Goal: Task Accomplishment & Management: Complete application form

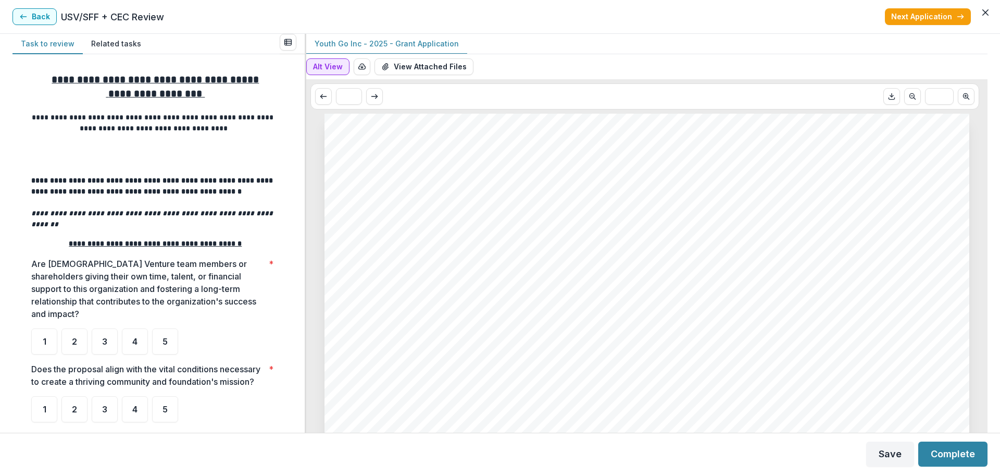
click at [337, 67] on button "Alt View" at bounding box center [327, 66] width 43 height 17
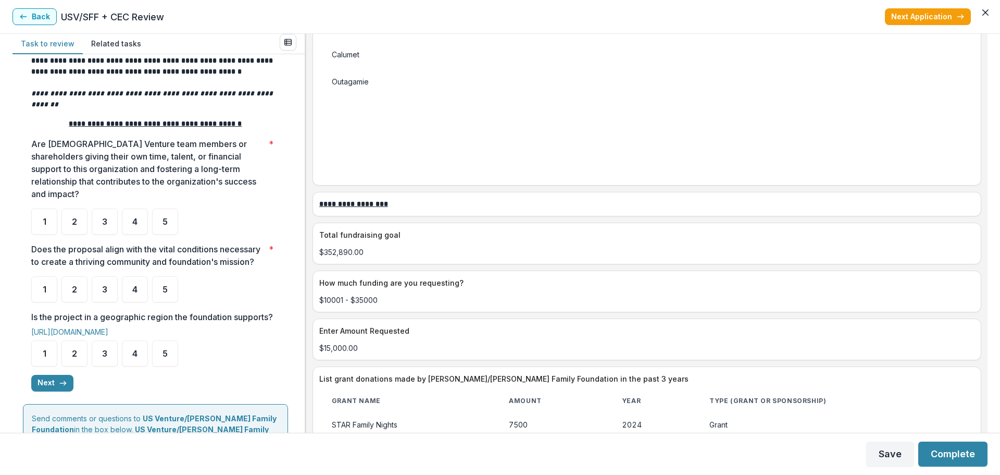
scroll to position [156, 0]
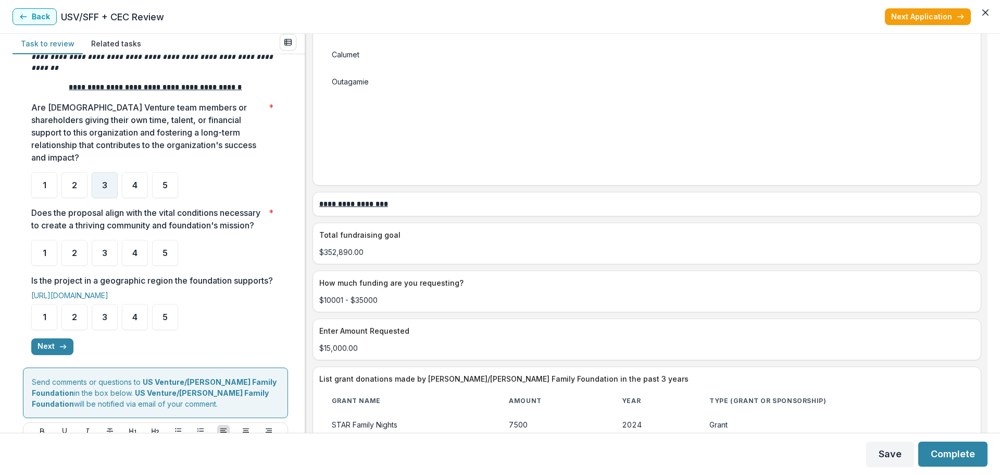
click at [110, 172] on div "3" at bounding box center [105, 185] width 26 height 26
click at [136, 253] on span "4" at bounding box center [134, 252] width 5 height 8
click at [138, 328] on div "4" at bounding box center [135, 317] width 26 height 26
click at [136, 254] on span "4" at bounding box center [134, 252] width 5 height 8
click at [136, 261] on div "4" at bounding box center [135, 253] width 26 height 26
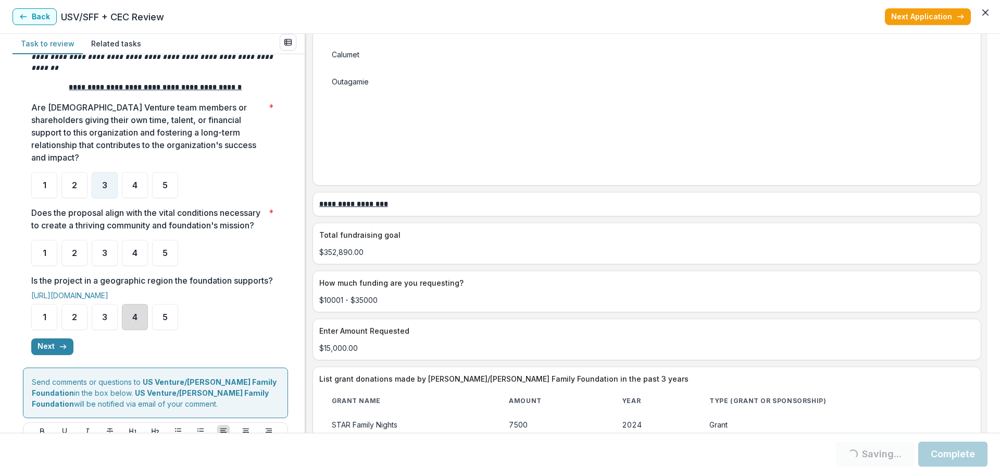
click at [142, 328] on div "4" at bounding box center [135, 317] width 26 height 26
click at [140, 254] on div "4" at bounding box center [135, 253] width 26 height 26
click at [55, 355] on button "Next" at bounding box center [52, 346] width 42 height 17
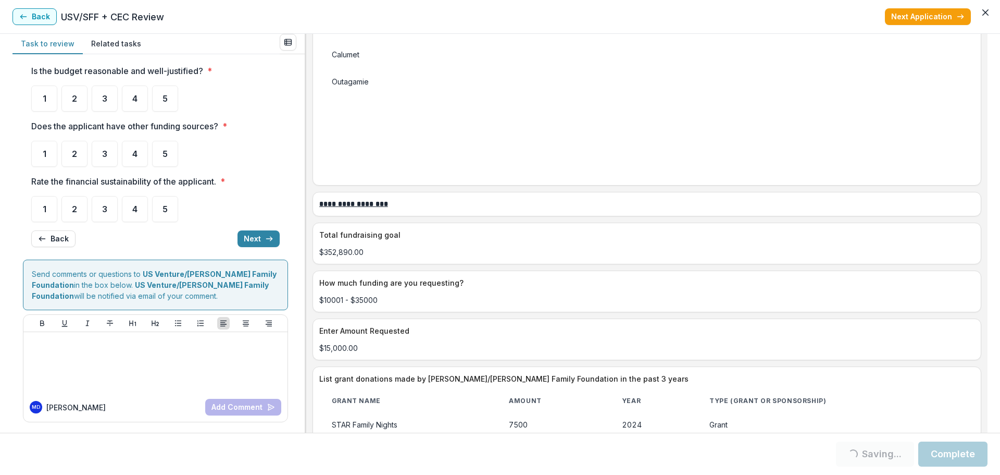
scroll to position [0, 0]
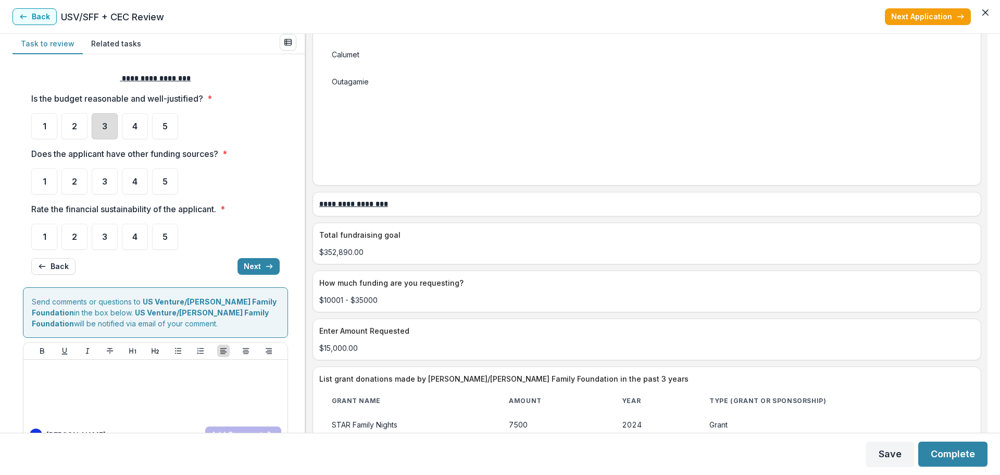
click at [109, 126] on div "3" at bounding box center [105, 126] width 26 height 26
click at [110, 121] on div "3" at bounding box center [105, 126] width 26 height 26
click at [112, 120] on div "3" at bounding box center [105, 126] width 26 height 26
click at [143, 178] on div "4" at bounding box center [135, 181] width 26 height 26
click at [139, 187] on div "4" at bounding box center [135, 181] width 26 height 26
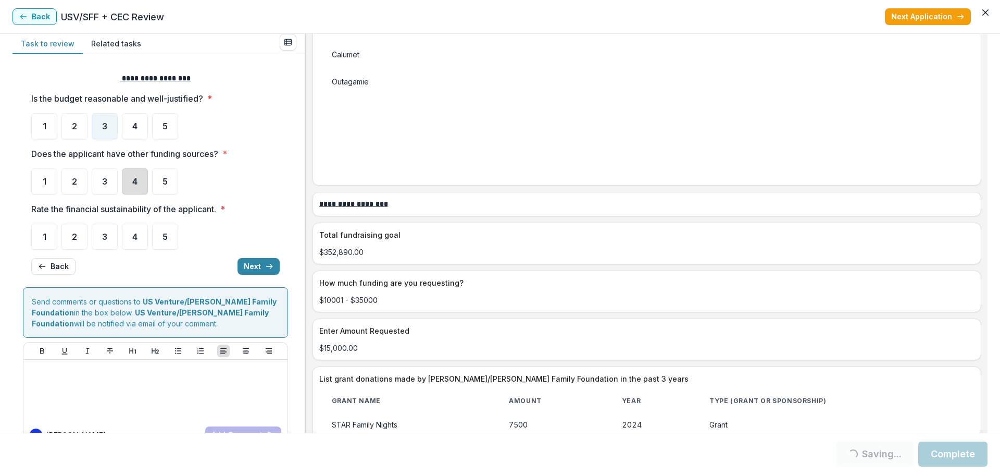
click at [134, 193] on div "4" at bounding box center [135, 181] width 26 height 26
click at [138, 180] on span "4" at bounding box center [134, 181] width 5 height 8
click at [141, 184] on div "4" at bounding box center [135, 181] width 26 height 26
click at [113, 242] on div "3" at bounding box center [105, 236] width 26 height 26
click at [243, 266] on button "Next" at bounding box center [259, 266] width 42 height 17
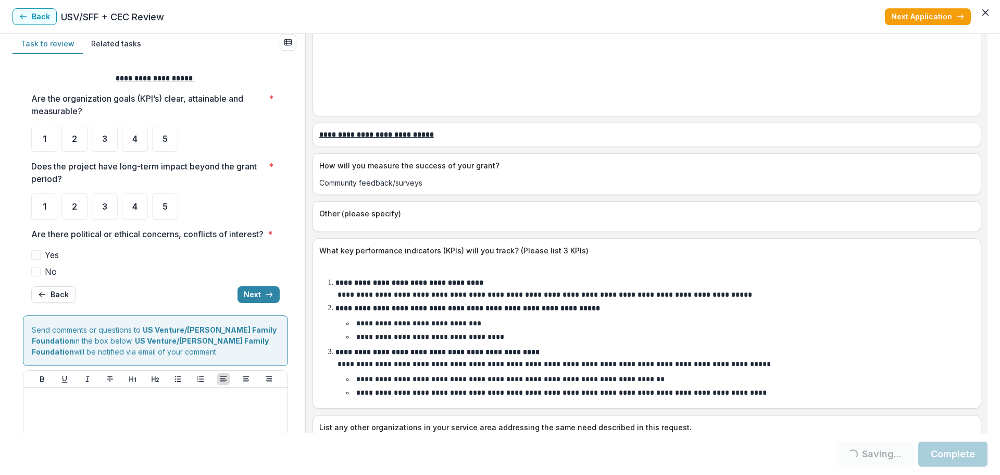
scroll to position [3021, 0]
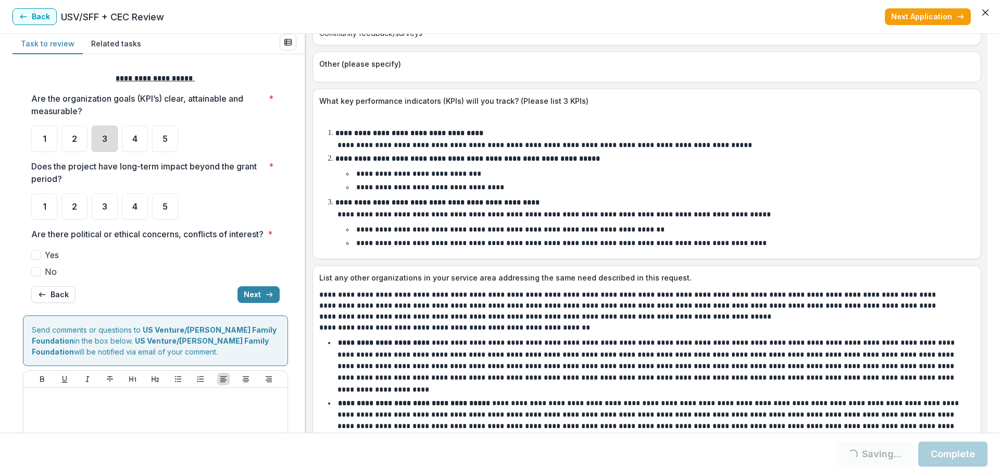
click at [108, 139] on div "3" at bounding box center [105, 139] width 26 height 26
click at [105, 205] on span "3" at bounding box center [104, 206] width 5 height 8
click at [34, 276] on span at bounding box center [35, 271] width 9 height 9
click at [250, 303] on button "Next" at bounding box center [259, 294] width 42 height 17
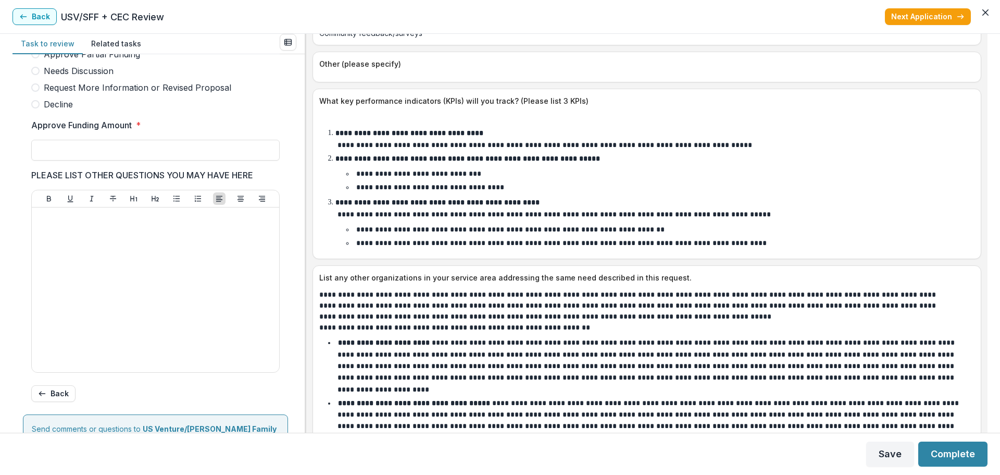
scroll to position [234, 0]
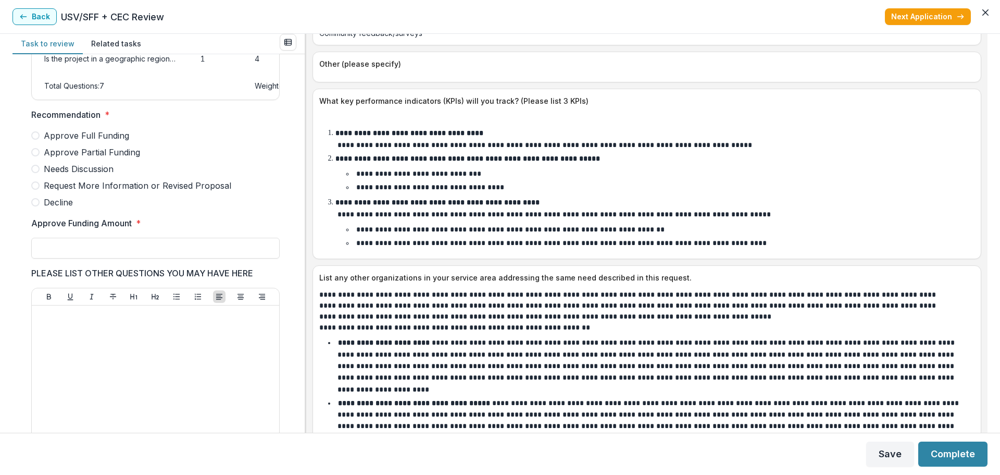
click at [35, 206] on span at bounding box center [35, 202] width 8 height 8
click at [60, 258] on input "Approve Funding Amount *" at bounding box center [155, 248] width 248 height 21
type input "**"
click at [35, 206] on span at bounding box center [35, 202] width 8 height 8
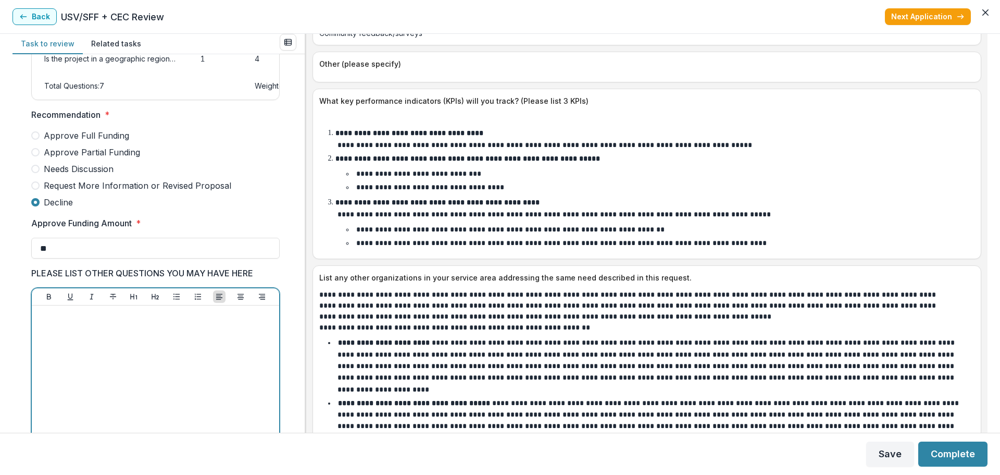
drag, startPoint x: 63, startPoint y: 332, endPoint x: 63, endPoint y: 340, distance: 8.4
click at [62, 321] on p at bounding box center [155, 314] width 239 height 11
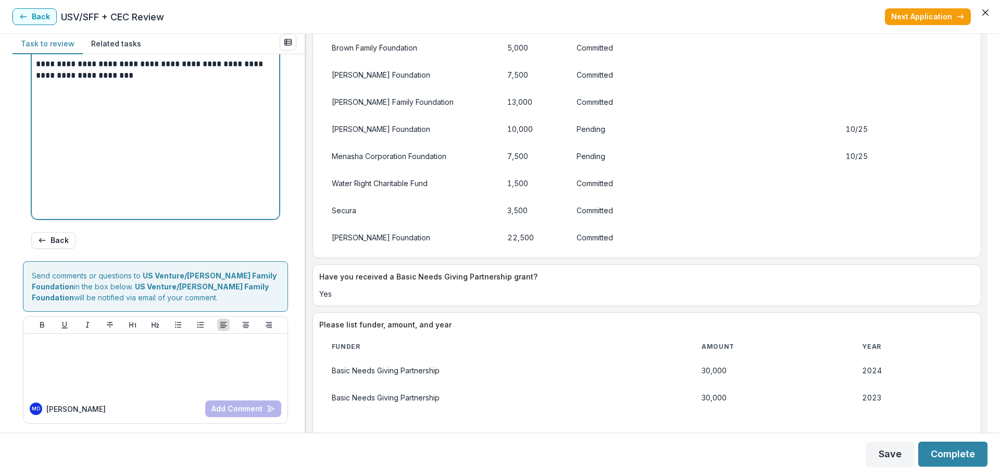
scroll to position [500, 0]
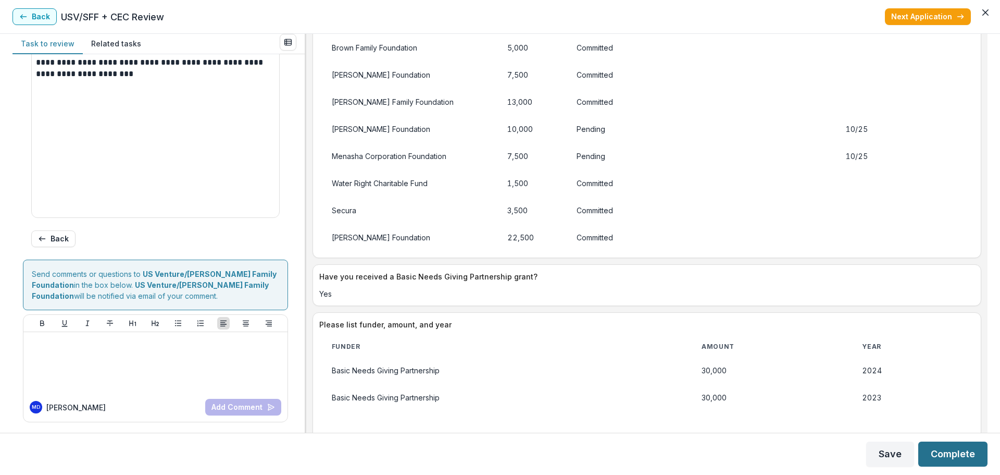
click at [958, 459] on button "Complete" at bounding box center [952, 453] width 69 height 25
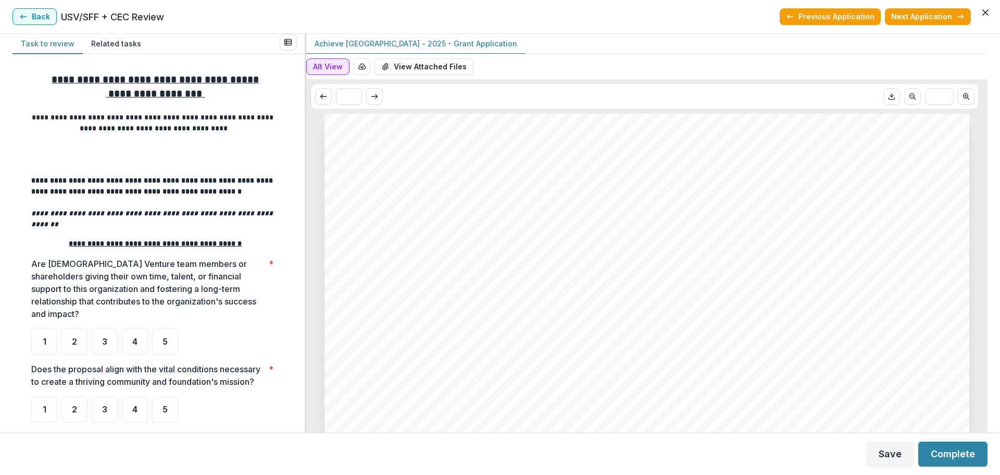
click at [331, 65] on button "Alt View" at bounding box center [327, 66] width 43 height 17
click at [342, 68] on button "Alt View" at bounding box center [327, 66] width 43 height 17
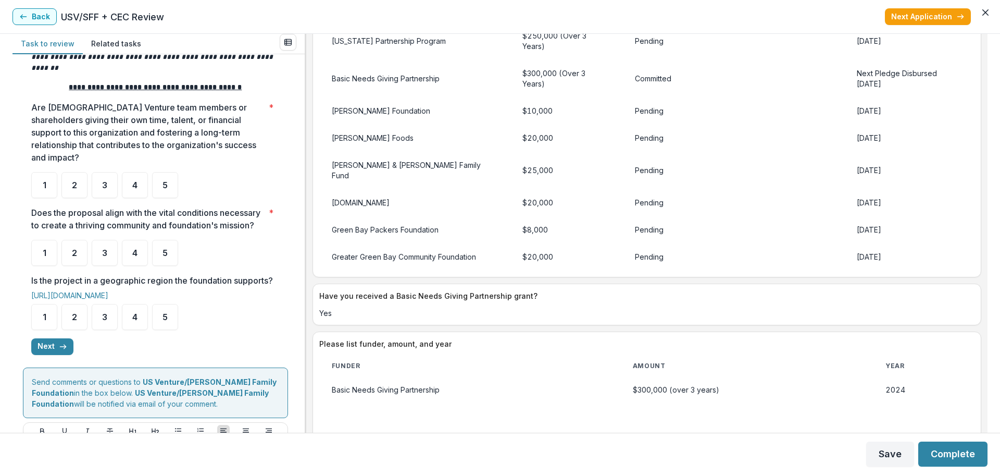
scroll to position [104, 0]
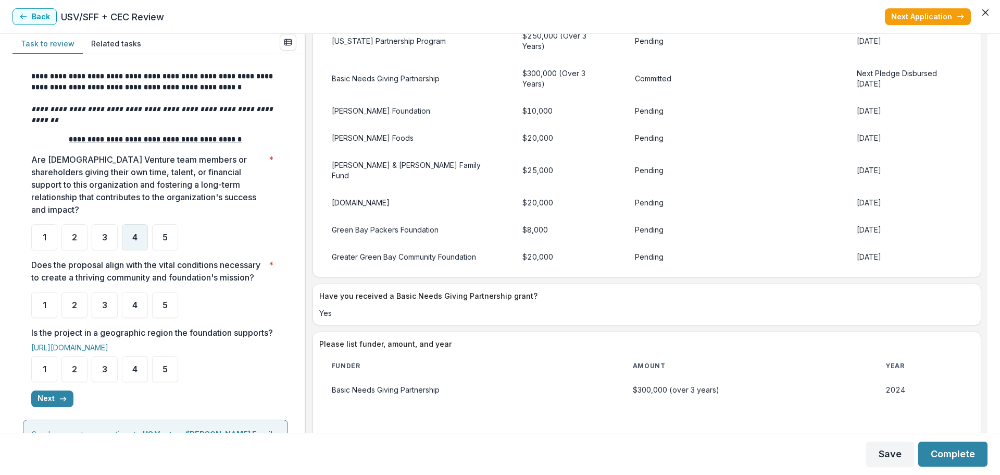
click at [140, 235] on div "4" at bounding box center [135, 237] width 26 height 26
click at [134, 313] on div "4" at bounding box center [135, 305] width 26 height 26
click at [140, 315] on div "4" at bounding box center [135, 305] width 26 height 26
click at [139, 300] on div "4" at bounding box center [135, 305] width 26 height 26
click at [141, 298] on div "4" at bounding box center [135, 305] width 26 height 26
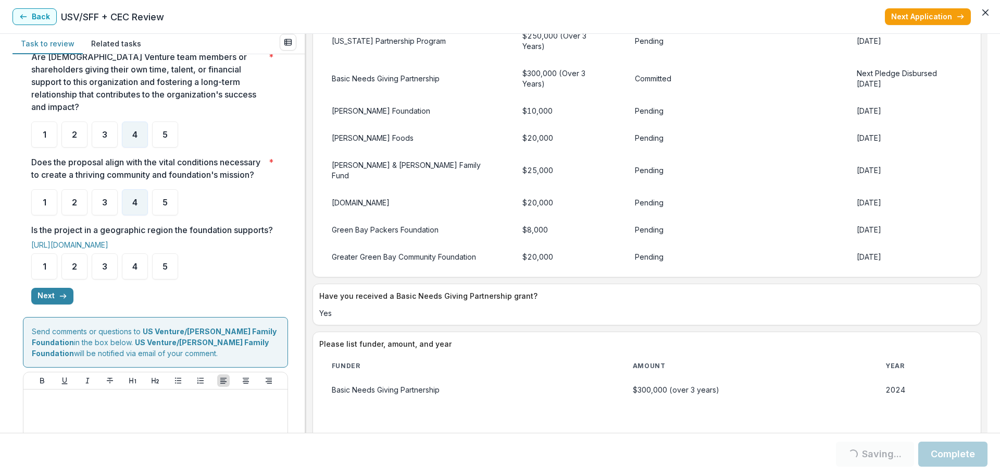
scroll to position [208, 0]
click at [132, 278] on div "4" at bounding box center [135, 265] width 26 height 26
click at [141, 278] on div "4" at bounding box center [135, 265] width 26 height 26
click at [136, 269] on span "4" at bounding box center [134, 264] width 5 height 8
click at [141, 278] on div "4" at bounding box center [135, 265] width 26 height 26
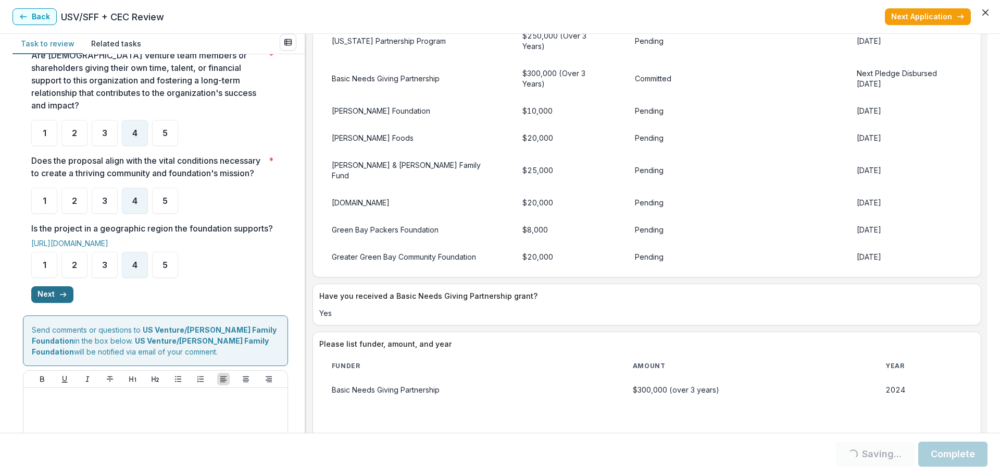
click at [53, 303] on button "Next" at bounding box center [52, 294] width 42 height 17
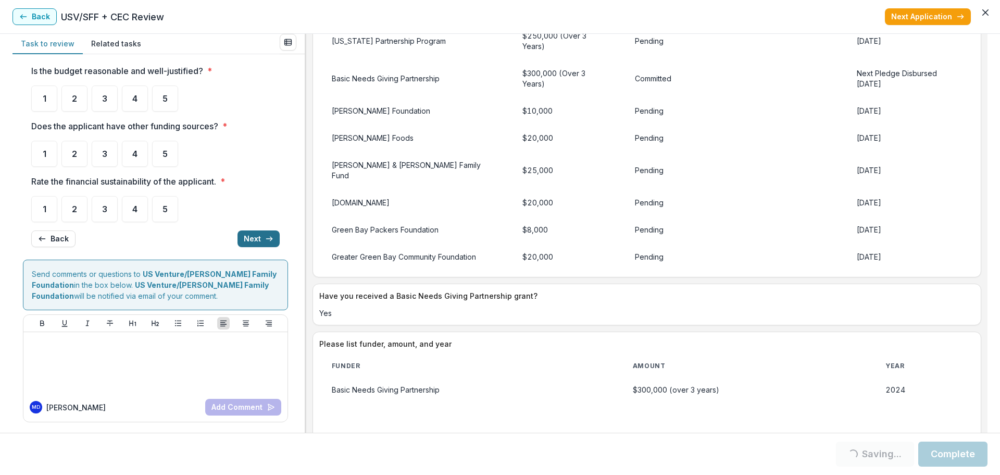
scroll to position [0, 0]
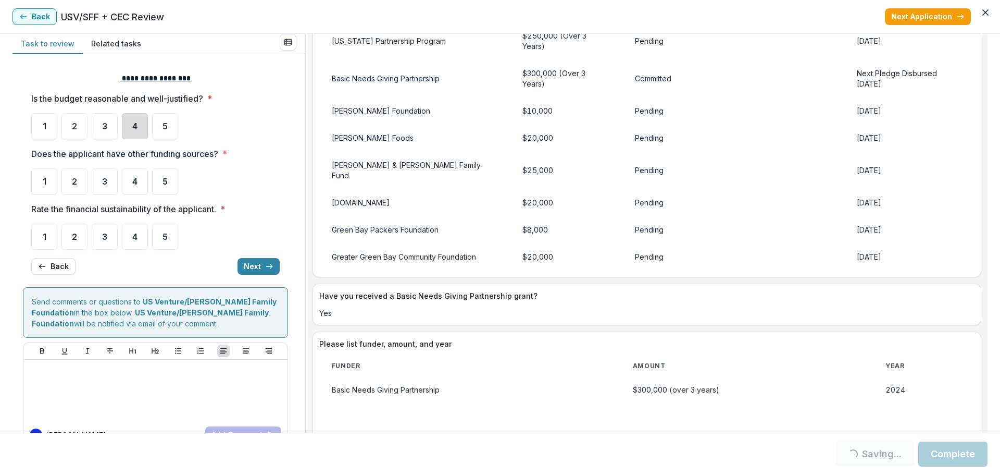
click at [141, 128] on div "4" at bounding box center [135, 126] width 26 height 26
click at [163, 180] on span "5" at bounding box center [165, 181] width 5 height 8
click at [129, 130] on div "4" at bounding box center [135, 126] width 26 height 26
click at [163, 181] on div "5" at bounding box center [165, 181] width 26 height 26
click at [168, 185] on div "5" at bounding box center [165, 181] width 26 height 26
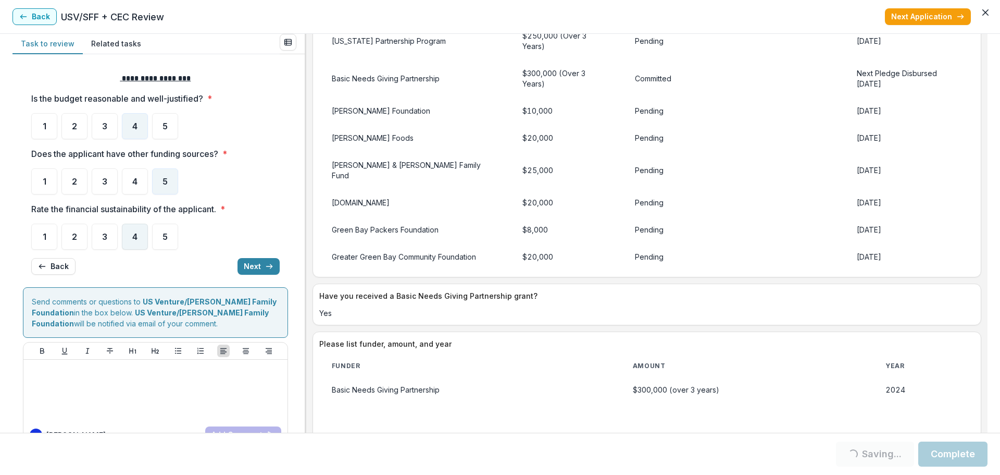
click at [137, 236] on span "4" at bounding box center [134, 236] width 5 height 8
click at [136, 242] on div "4" at bounding box center [135, 236] width 26 height 26
click at [136, 237] on span "4" at bounding box center [134, 236] width 5 height 8
click at [141, 225] on div "4" at bounding box center [135, 236] width 26 height 26
click at [259, 259] on button "Next" at bounding box center [259, 266] width 42 height 17
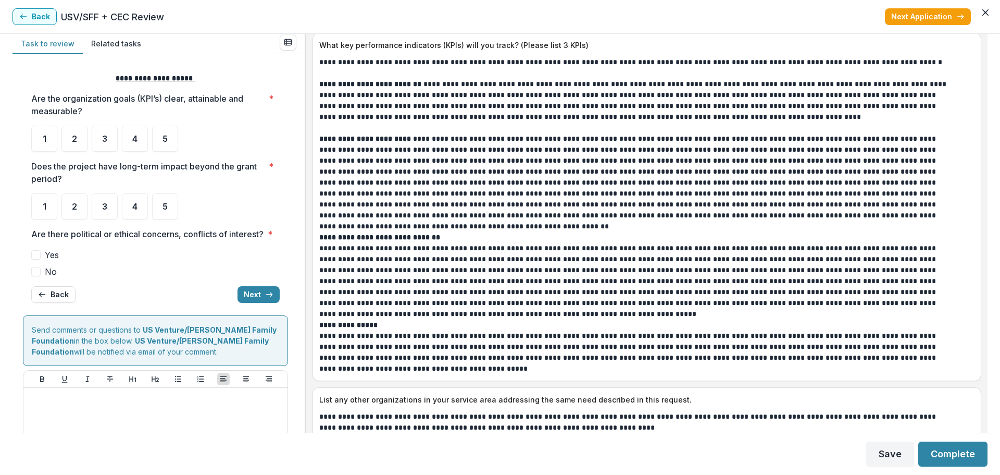
scroll to position [3021, 0]
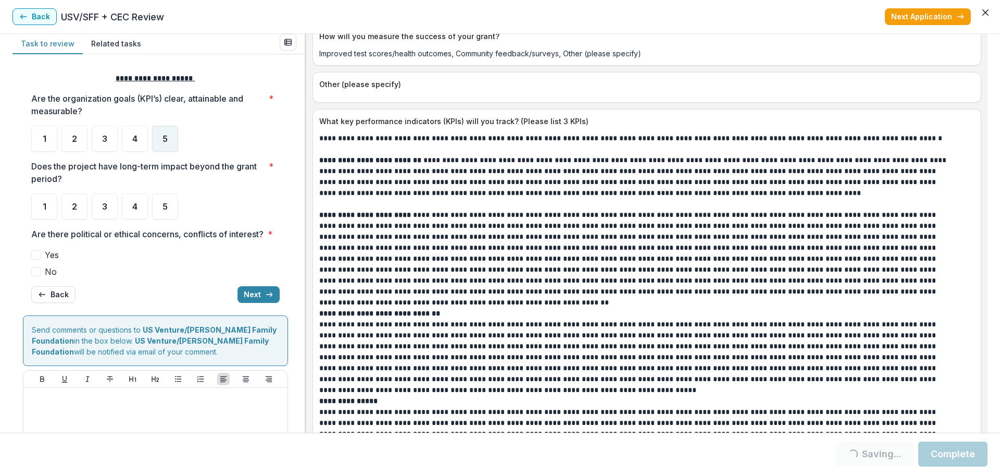
click at [164, 143] on span "5" at bounding box center [165, 138] width 5 height 8
click at [165, 206] on span "5" at bounding box center [165, 206] width 5 height 8
click at [170, 210] on div "5" at bounding box center [165, 206] width 26 height 26
click at [163, 204] on span "5" at bounding box center [165, 206] width 5 height 8
click at [38, 276] on span at bounding box center [35, 271] width 9 height 9
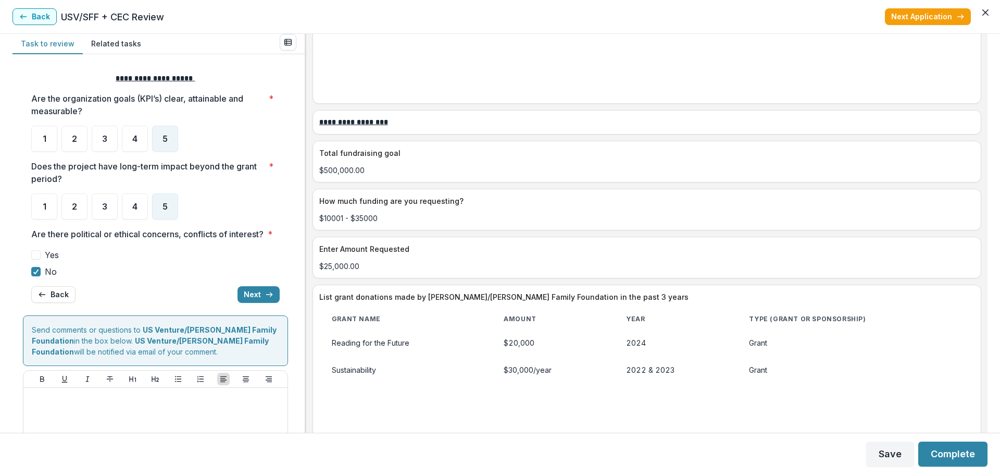
scroll to position [1927, 0]
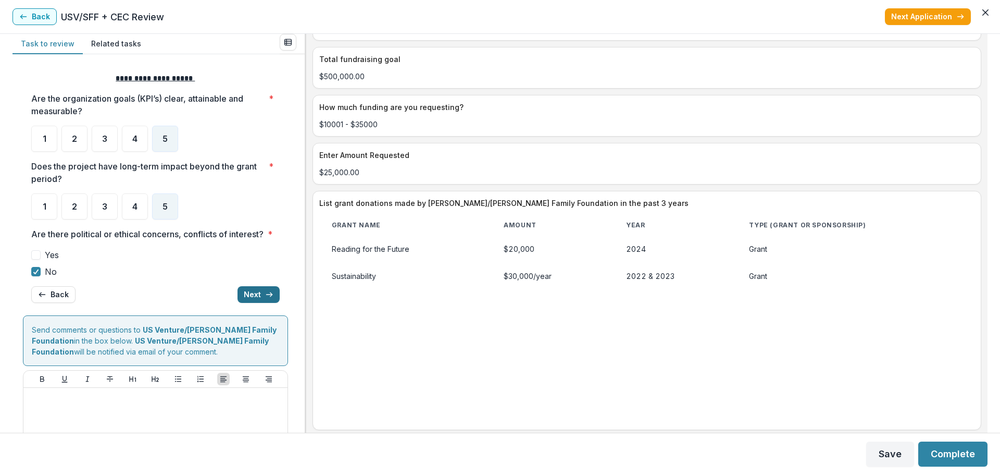
click at [259, 303] on button "Next" at bounding box center [259, 294] width 42 height 17
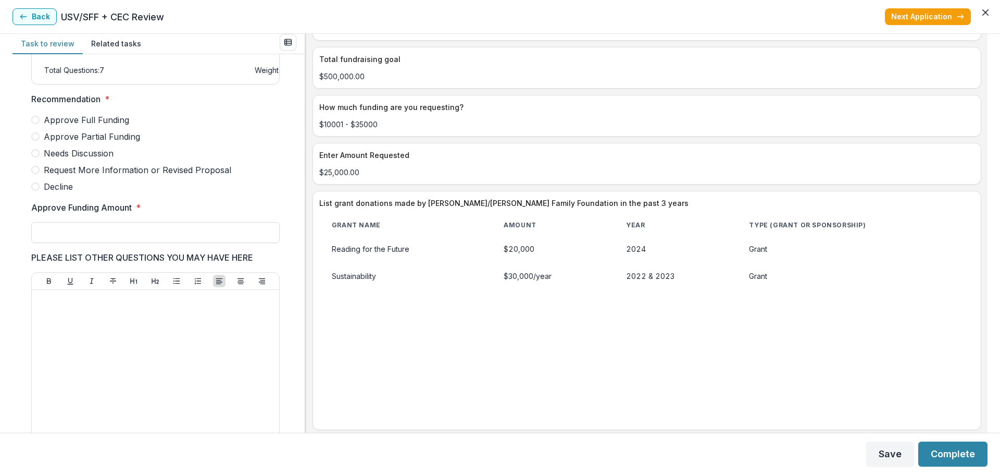
scroll to position [182, 0]
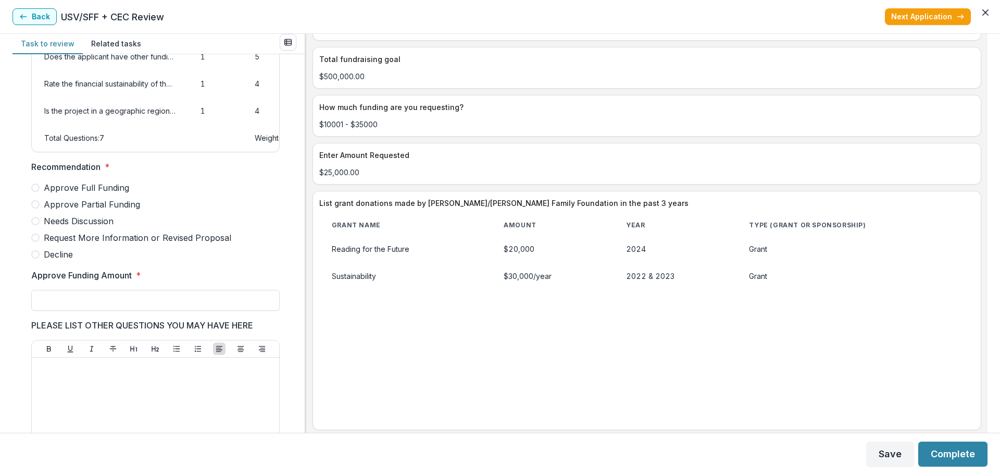
click at [35, 208] on span at bounding box center [35, 204] width 8 height 8
click at [59, 308] on input "Approve Funding Amount *" at bounding box center [155, 300] width 248 height 21
type input "*******"
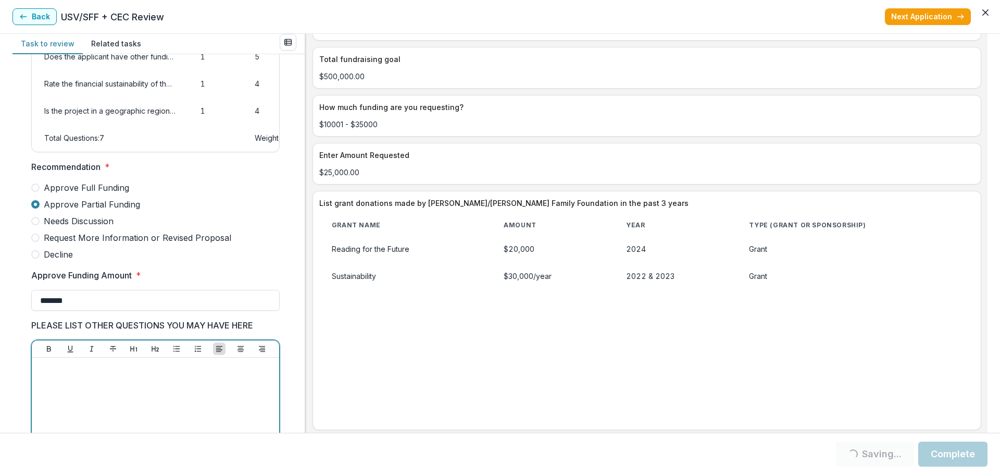
click at [91, 386] on div at bounding box center [155, 440] width 239 height 156
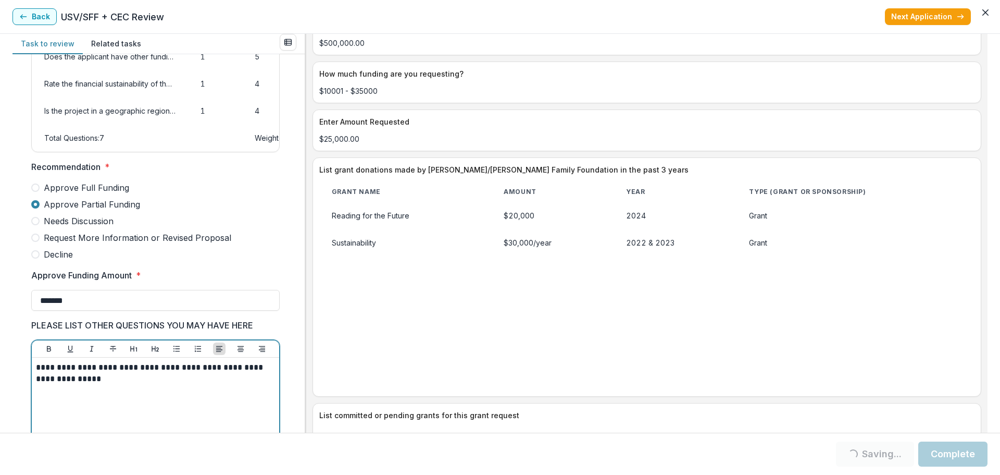
scroll to position [2032, 0]
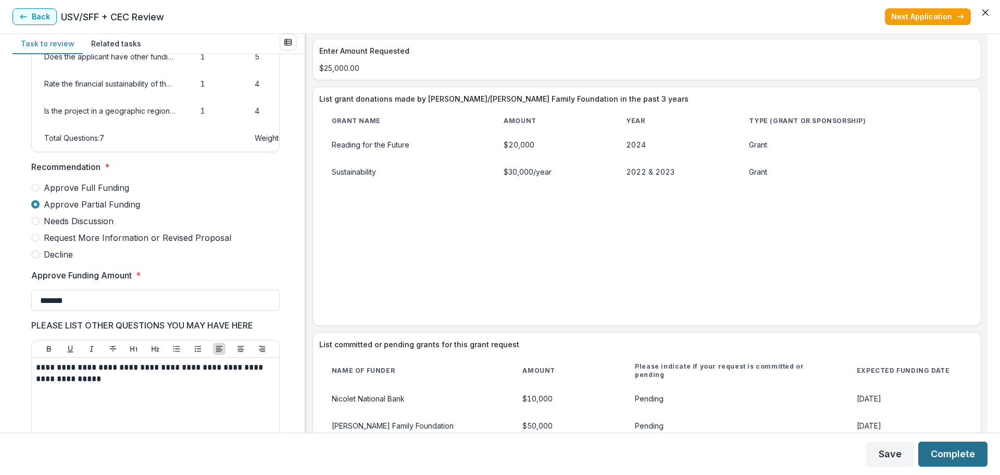
click at [950, 455] on button "Complete" at bounding box center [952, 453] width 69 height 25
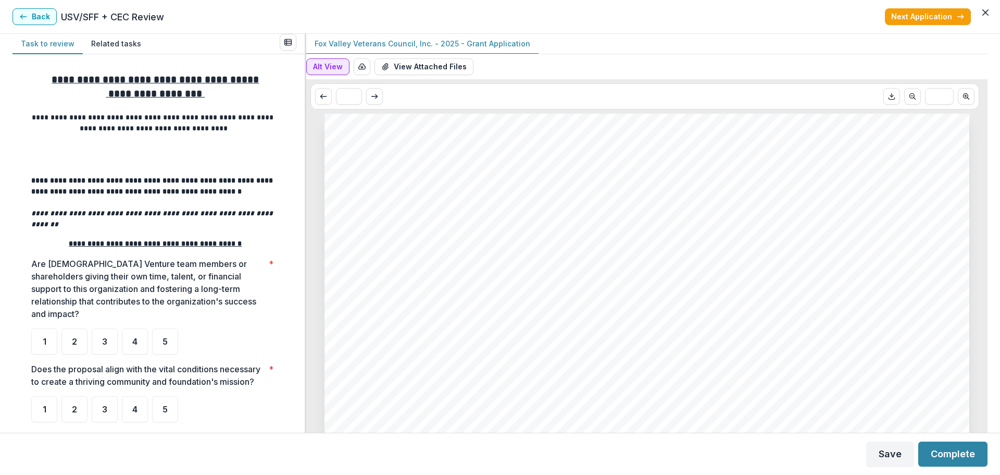
click at [338, 67] on button "Alt View" at bounding box center [327, 66] width 43 height 17
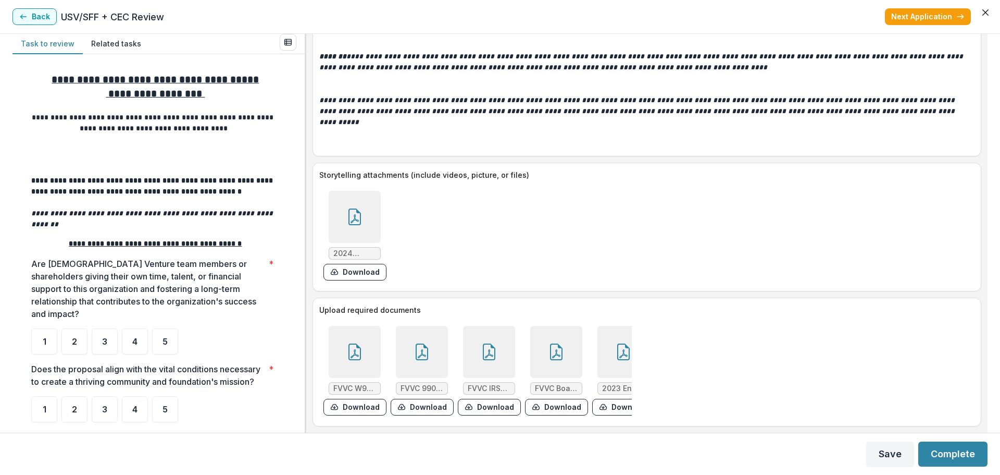
scroll to position [4036, 0]
click at [102, 337] on span "3" at bounding box center [104, 341] width 5 height 8
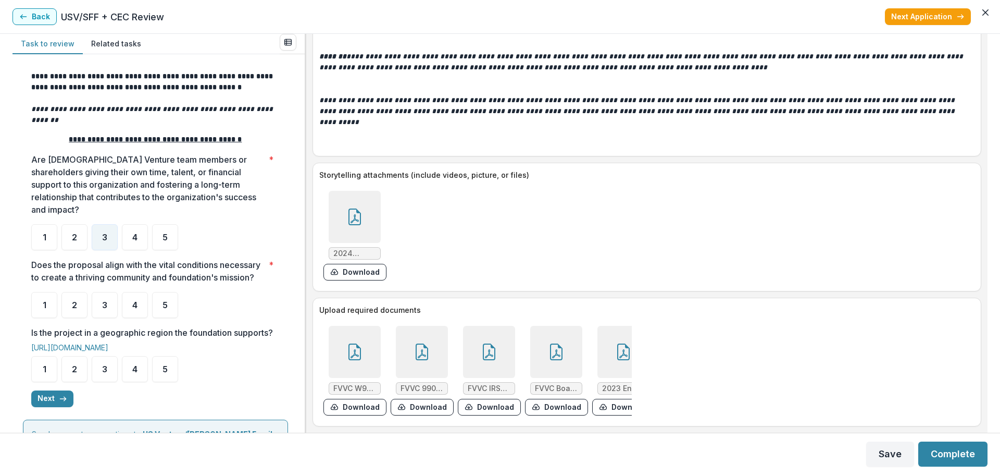
scroll to position [156, 0]
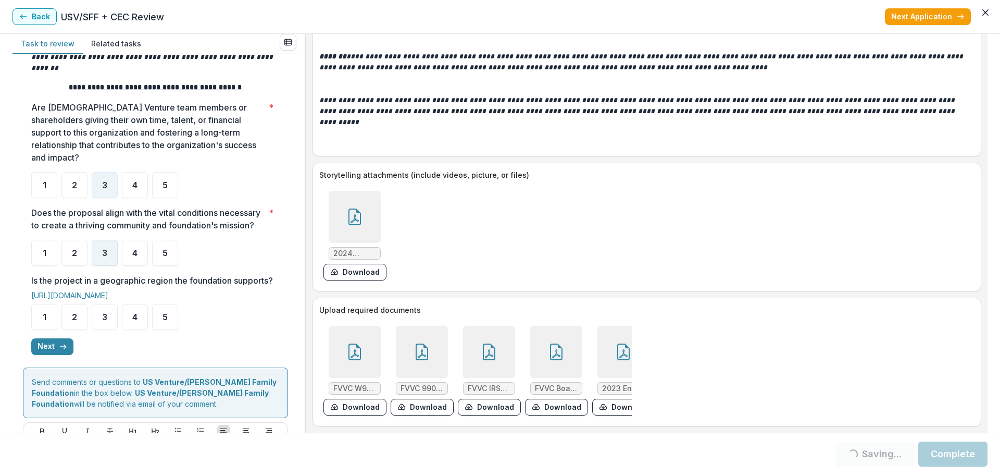
click at [104, 255] on span "3" at bounding box center [104, 252] width 5 height 8
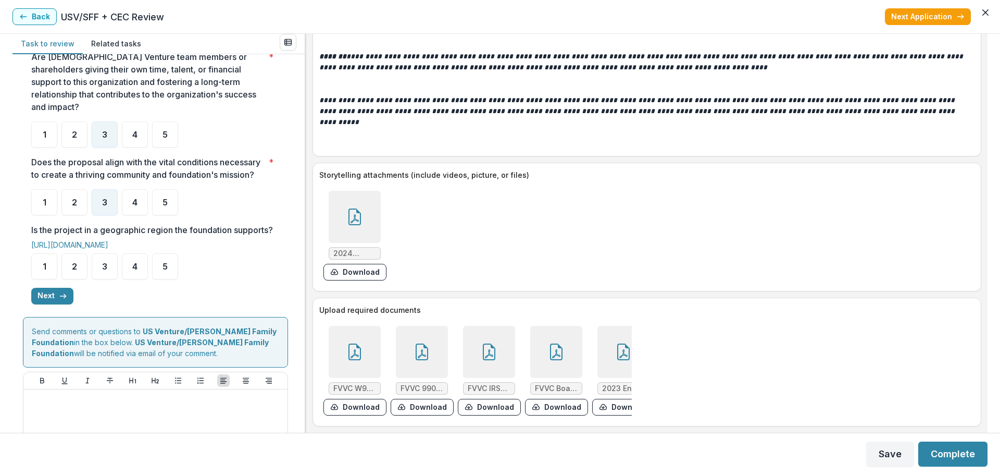
scroll to position [208, 0]
click at [138, 278] on div "4" at bounding box center [135, 265] width 26 height 26
click at [129, 278] on div "4" at bounding box center [135, 265] width 26 height 26
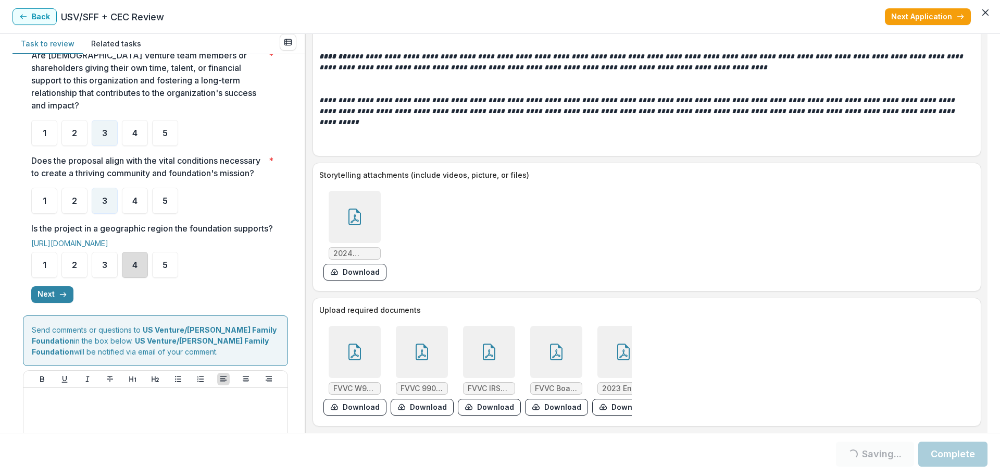
click at [133, 278] on div "4" at bounding box center [135, 265] width 26 height 26
click at [63, 298] on icon "button" at bounding box center [63, 294] width 8 height 8
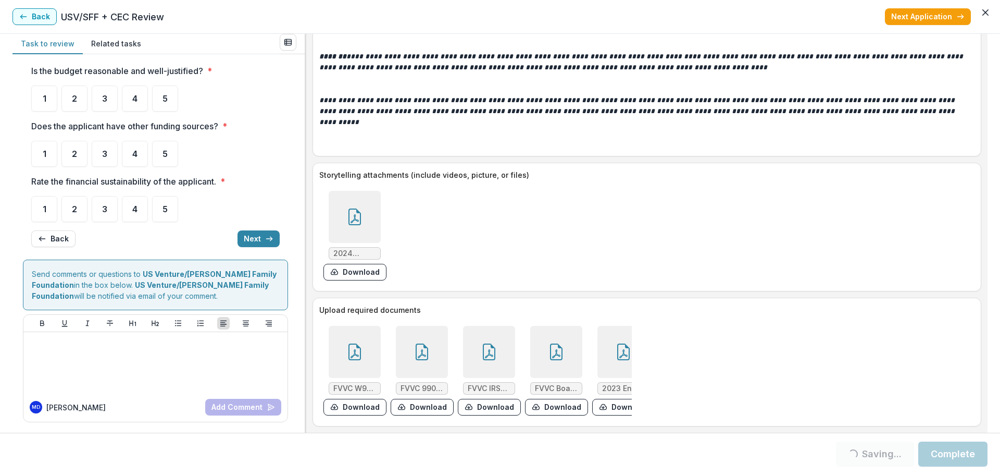
scroll to position [0, 0]
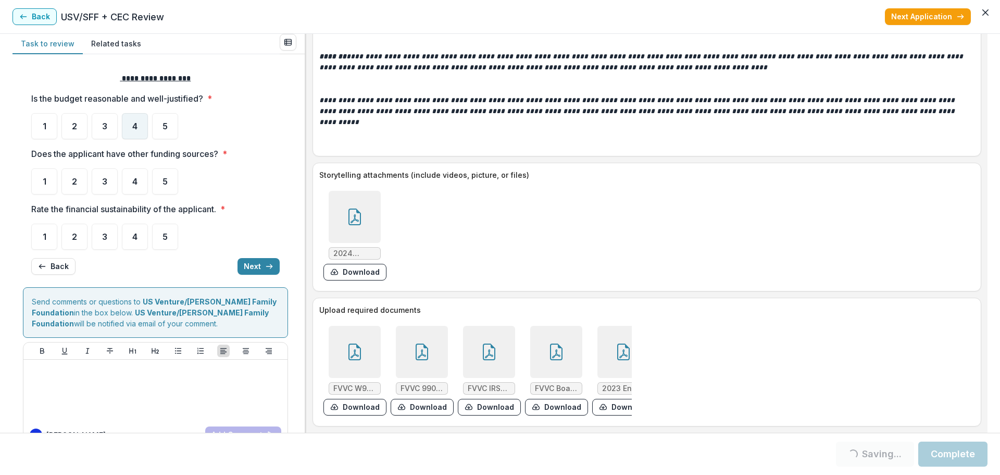
click at [139, 127] on div "4" at bounding box center [135, 126] width 26 height 26
click at [171, 182] on div "5" at bounding box center [165, 181] width 26 height 26
click at [162, 189] on div "5" at bounding box center [165, 181] width 26 height 26
click at [138, 232] on div "4" at bounding box center [135, 236] width 26 height 26
click at [135, 237] on span "4" at bounding box center [134, 236] width 5 height 8
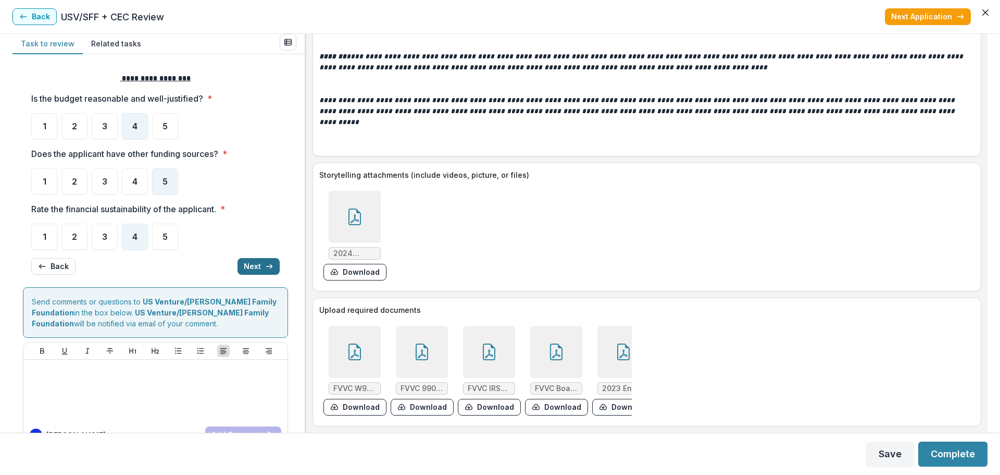
click at [246, 264] on button "Next" at bounding box center [259, 266] width 42 height 17
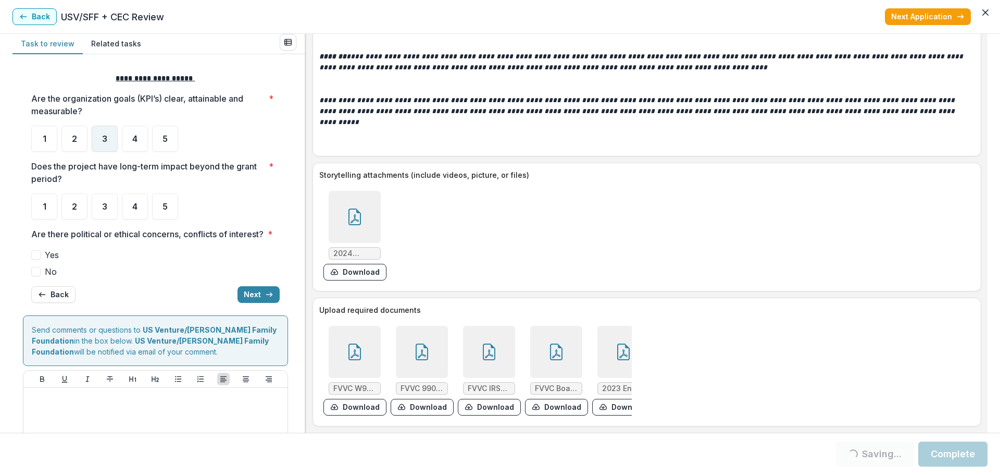
click at [105, 144] on div "3" at bounding box center [105, 139] width 26 height 26
click at [111, 129] on div "3" at bounding box center [105, 139] width 26 height 26
click at [108, 136] on div "3" at bounding box center [105, 139] width 26 height 26
click at [100, 145] on div "3" at bounding box center [105, 139] width 26 height 26
click at [137, 202] on span "4" at bounding box center [134, 206] width 5 height 8
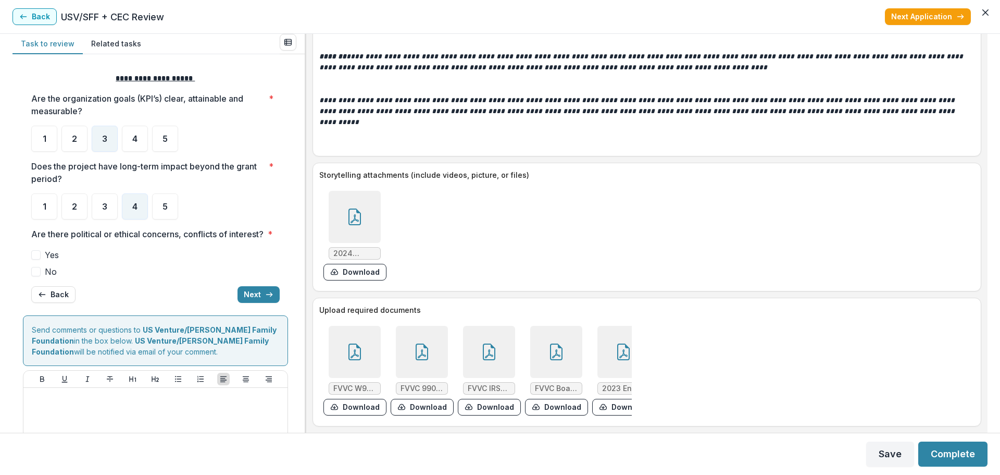
click at [36, 276] on span at bounding box center [35, 271] width 9 height 9
click at [247, 303] on button "Next" at bounding box center [259, 294] width 42 height 17
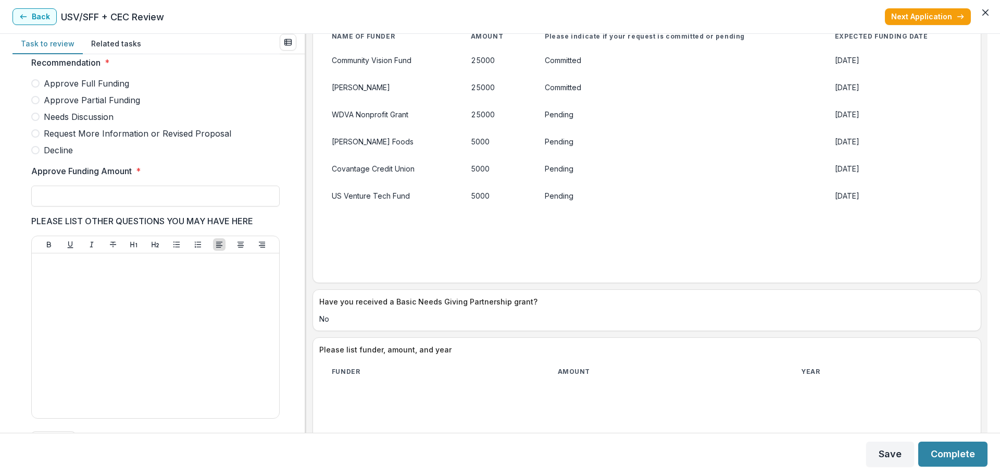
scroll to position [2369, 0]
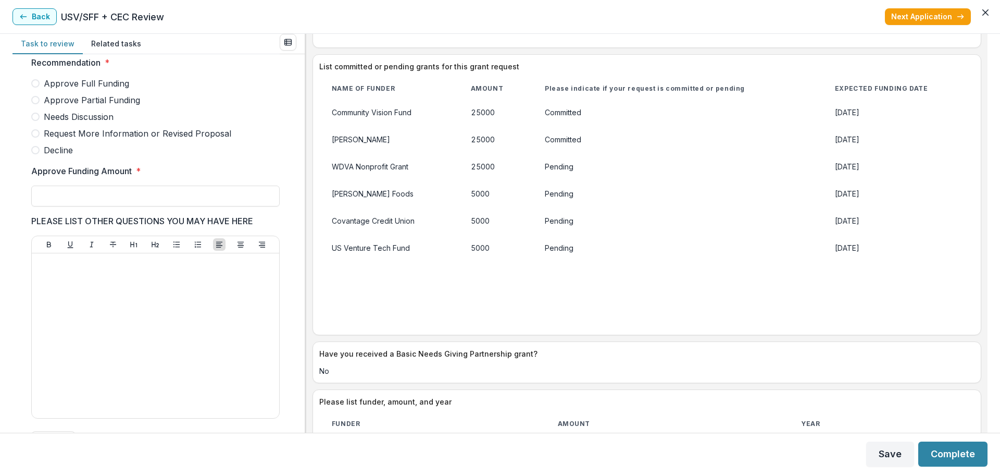
drag, startPoint x: 36, startPoint y: 114, endPoint x: 30, endPoint y: 113, distance: 5.8
click at [31, 104] on span at bounding box center [35, 100] width 8 height 8
click at [71, 206] on input "Approve Funding Amount *" at bounding box center [155, 195] width 248 height 21
type input "*******"
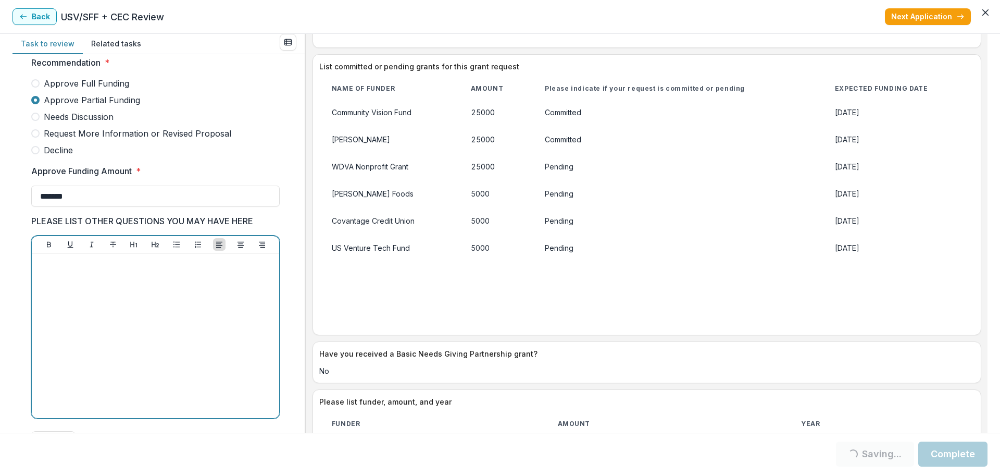
click at [109, 293] on div at bounding box center [155, 335] width 239 height 156
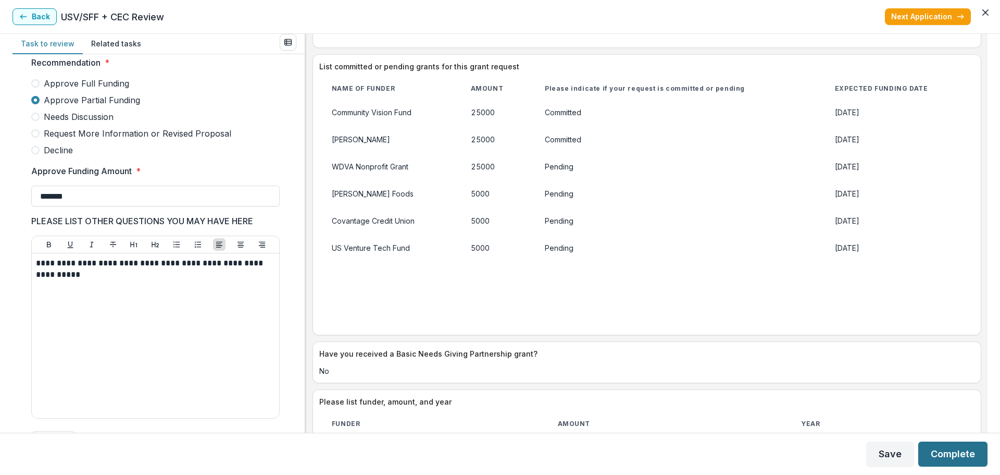
click at [961, 459] on button "Complete" at bounding box center [952, 453] width 69 height 25
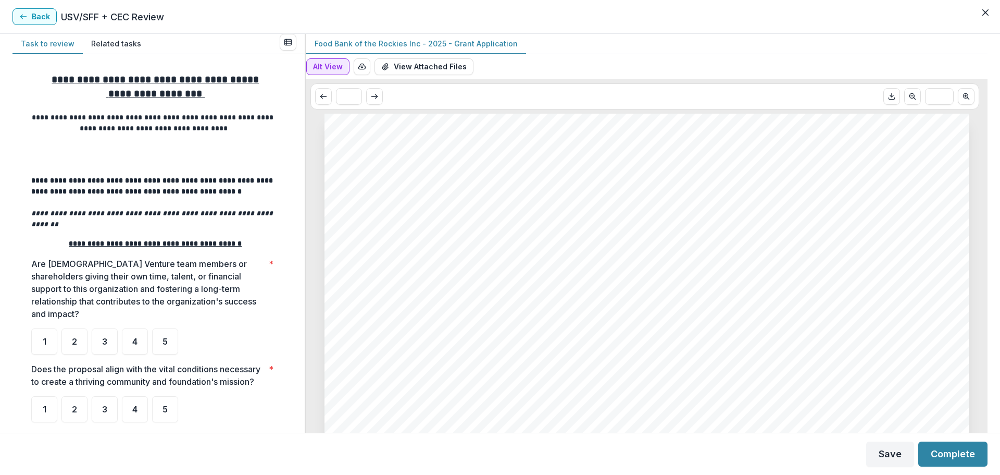
click at [338, 69] on button "Alt View" at bounding box center [327, 66] width 43 height 17
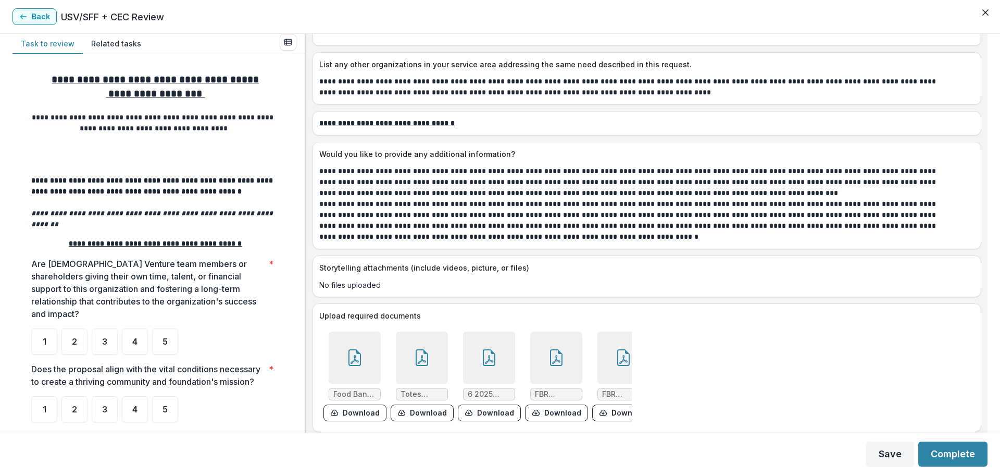
scroll to position [3013, 0]
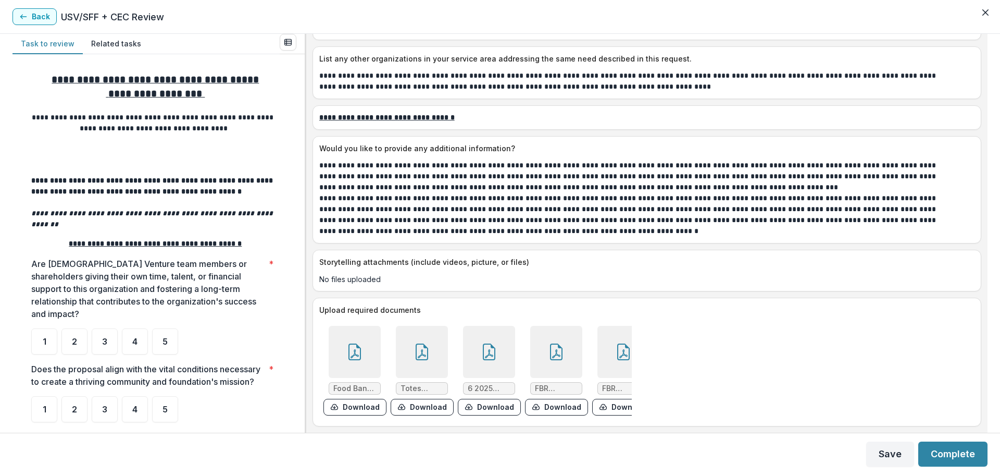
click at [427, 350] on icon at bounding box center [422, 351] width 17 height 17
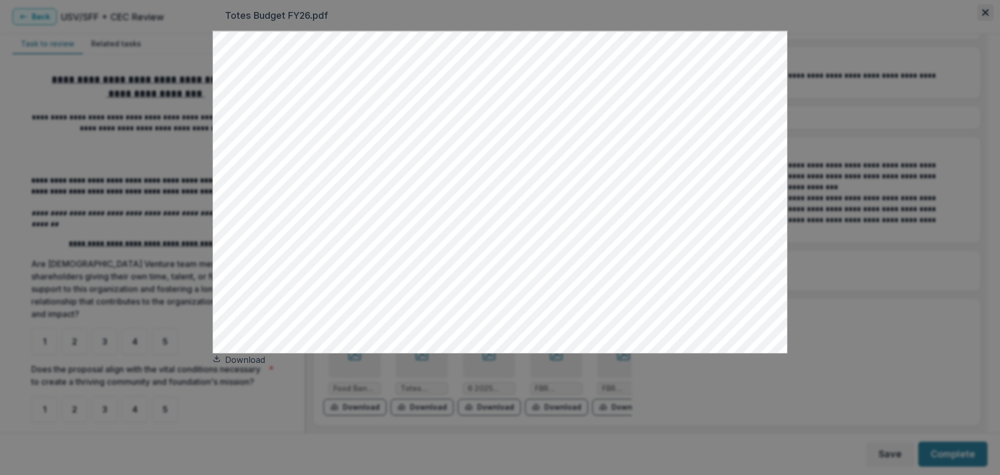
click at [977, 21] on button "Close" at bounding box center [985, 12] width 17 height 17
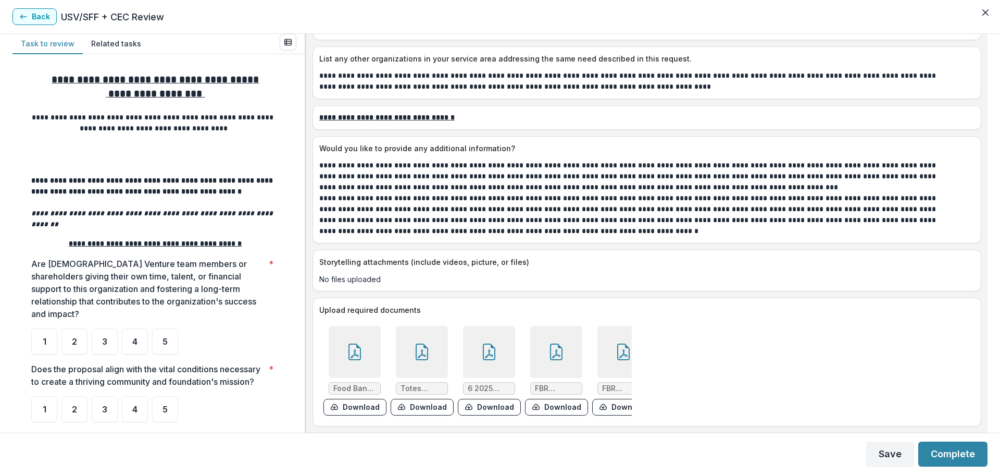
click at [363, 353] on div at bounding box center [355, 352] width 52 height 52
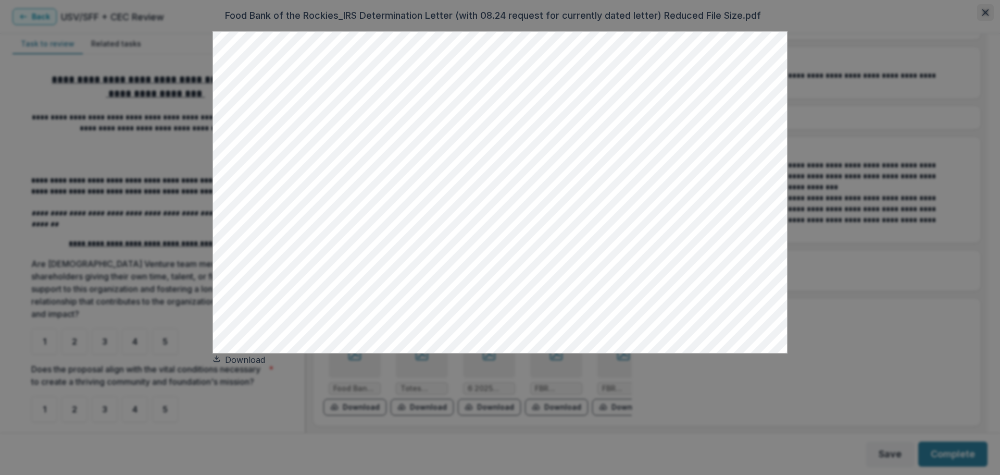
click at [977, 21] on button "Close" at bounding box center [985, 12] width 17 height 17
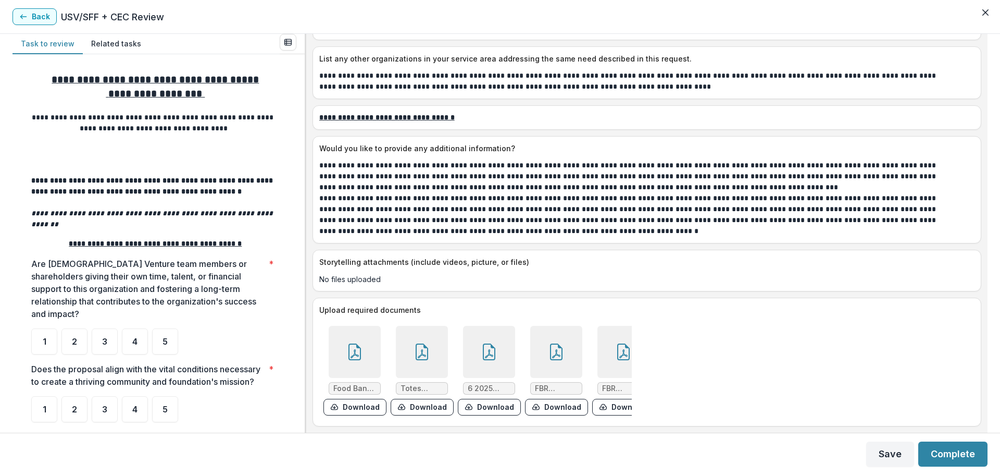
click at [430, 346] on icon at bounding box center [422, 351] width 17 height 17
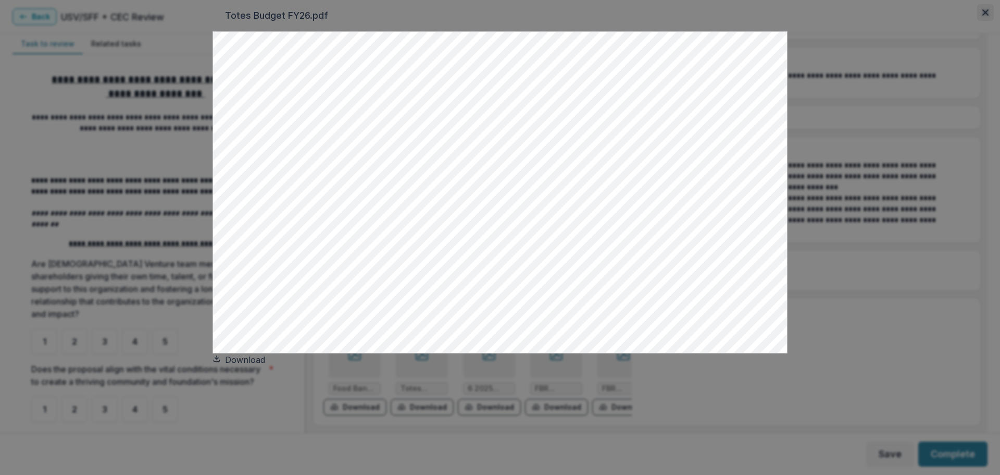
click at [977, 21] on button "Close" at bounding box center [985, 12] width 17 height 17
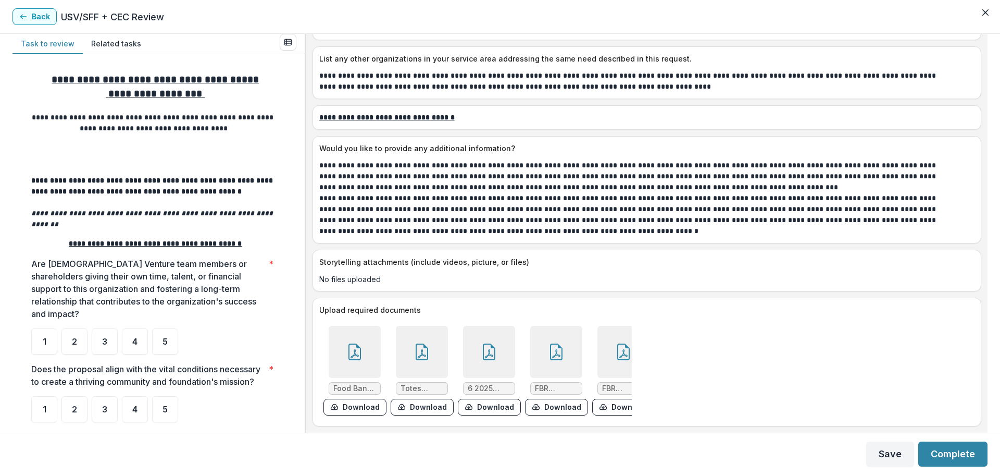
click at [506, 347] on div at bounding box center [489, 352] width 52 height 52
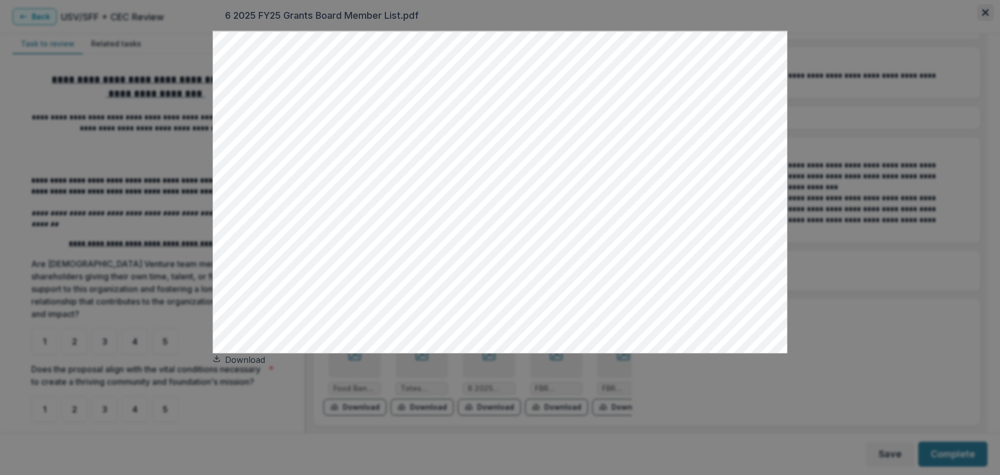
click at [982, 16] on icon "Close" at bounding box center [985, 12] width 6 height 6
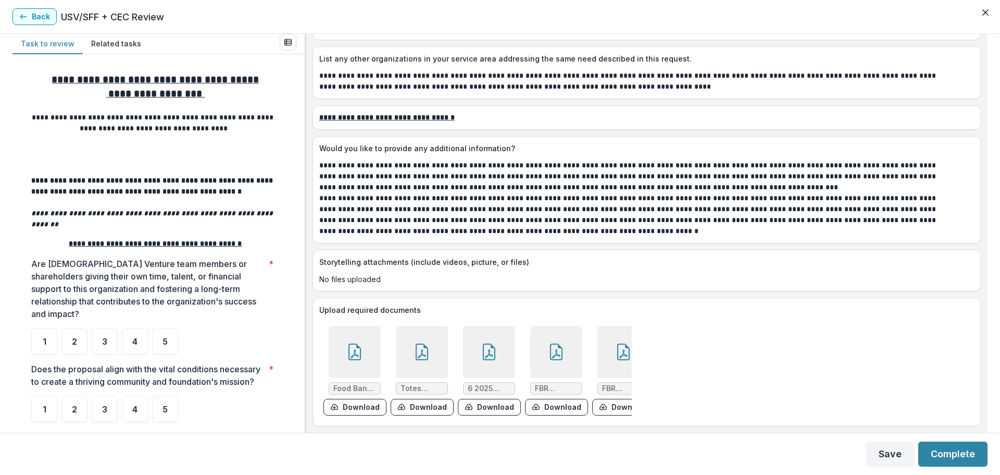
click at [623, 343] on icon at bounding box center [623, 351] width 17 height 17
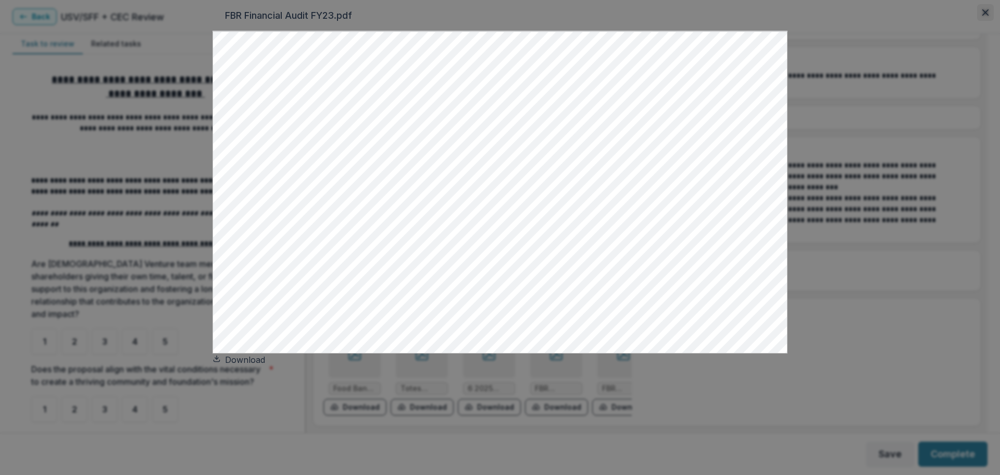
click at [977, 21] on button "Close" at bounding box center [985, 12] width 17 height 17
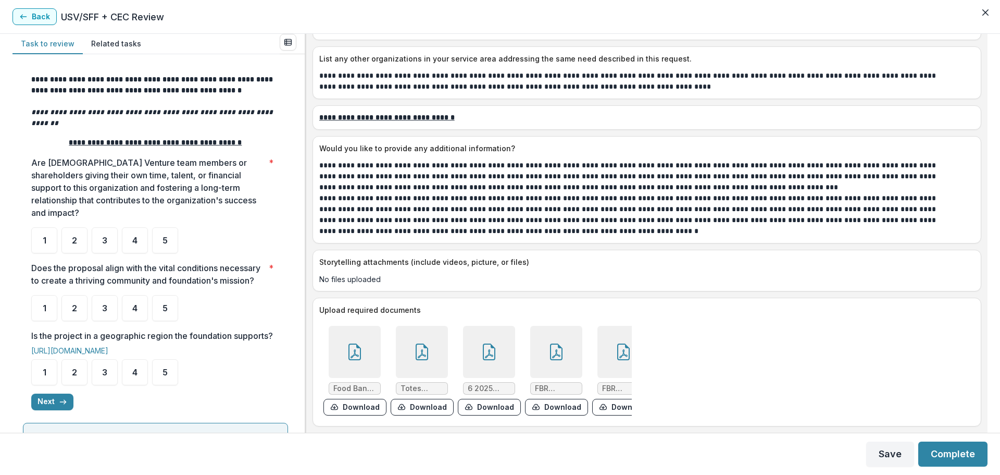
scroll to position [104, 0]
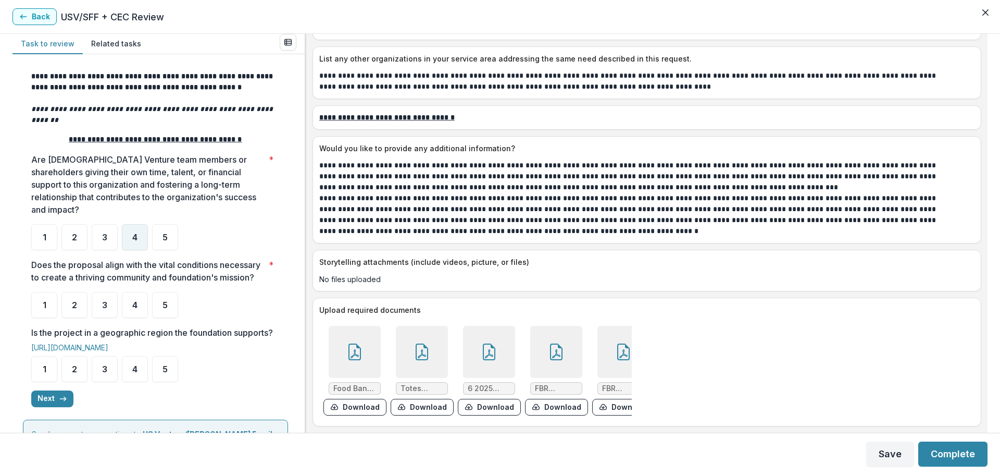
click at [132, 233] on span "4" at bounding box center [134, 237] width 5 height 8
click at [141, 312] on div "4" at bounding box center [135, 305] width 26 height 26
click at [106, 373] on span "3" at bounding box center [104, 369] width 5 height 8
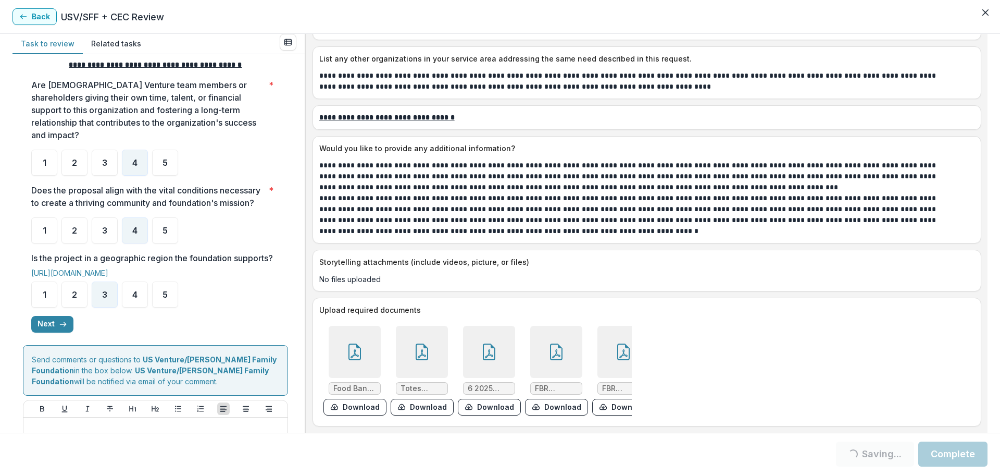
scroll to position [208, 0]
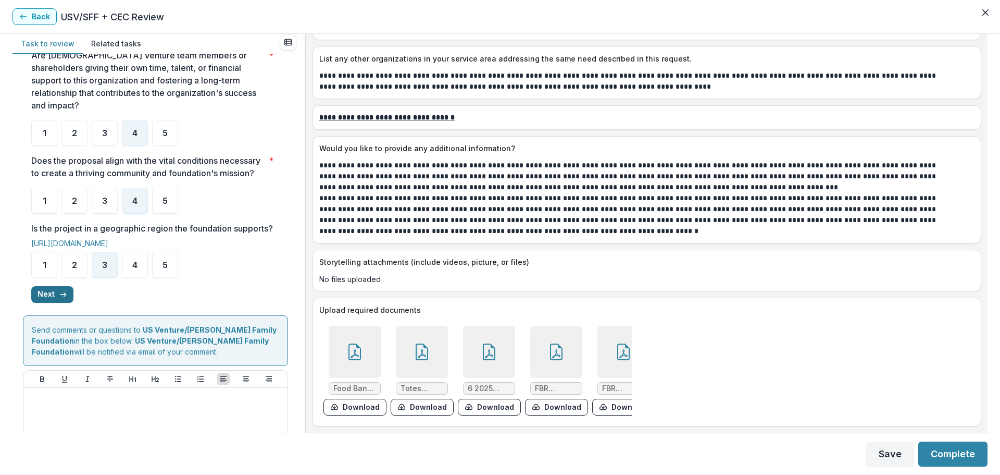
click at [56, 303] on button "Next" at bounding box center [52, 294] width 42 height 17
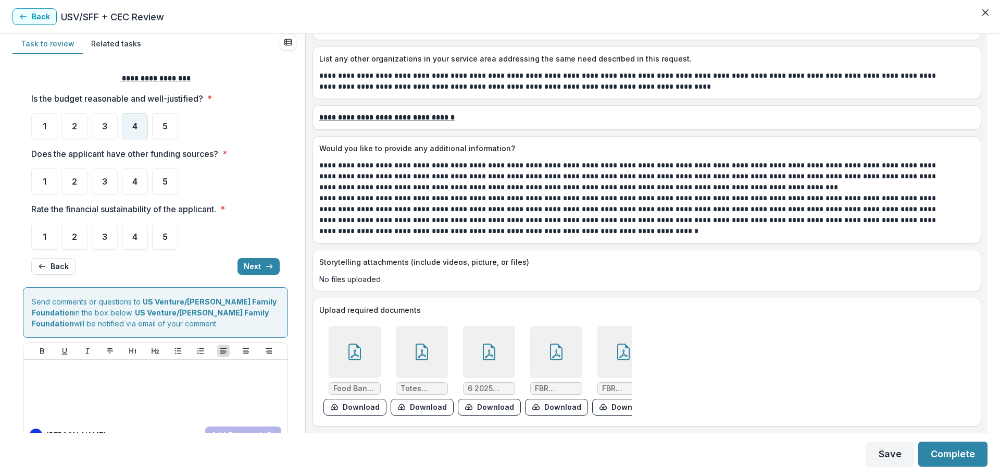
click at [134, 128] on span "4" at bounding box center [134, 126] width 5 height 8
click at [134, 139] on div "4" at bounding box center [135, 126] width 26 height 26
click at [162, 180] on div "5" at bounding box center [165, 181] width 26 height 26
click at [127, 236] on div "4" at bounding box center [135, 236] width 26 height 26
click at [270, 271] on button "Next" at bounding box center [259, 266] width 42 height 17
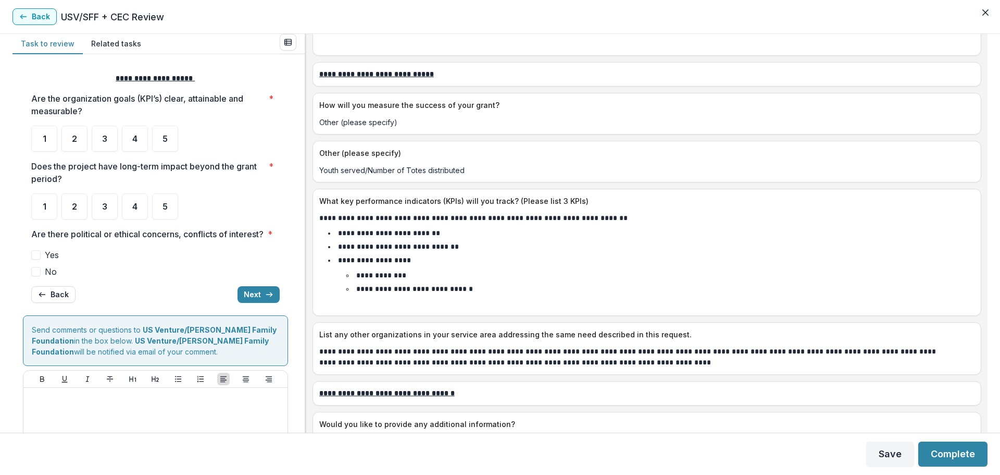
scroll to position [2700, 0]
click at [44, 139] on span "1" at bounding box center [45, 138] width 4 height 8
click at [43, 149] on div "1" at bounding box center [44, 139] width 26 height 26
click at [45, 141] on span "1" at bounding box center [45, 138] width 4 height 8
click at [126, 212] on ul "1 2 3 4 5" at bounding box center [155, 206] width 248 height 26
